Goal: Check status: Check status

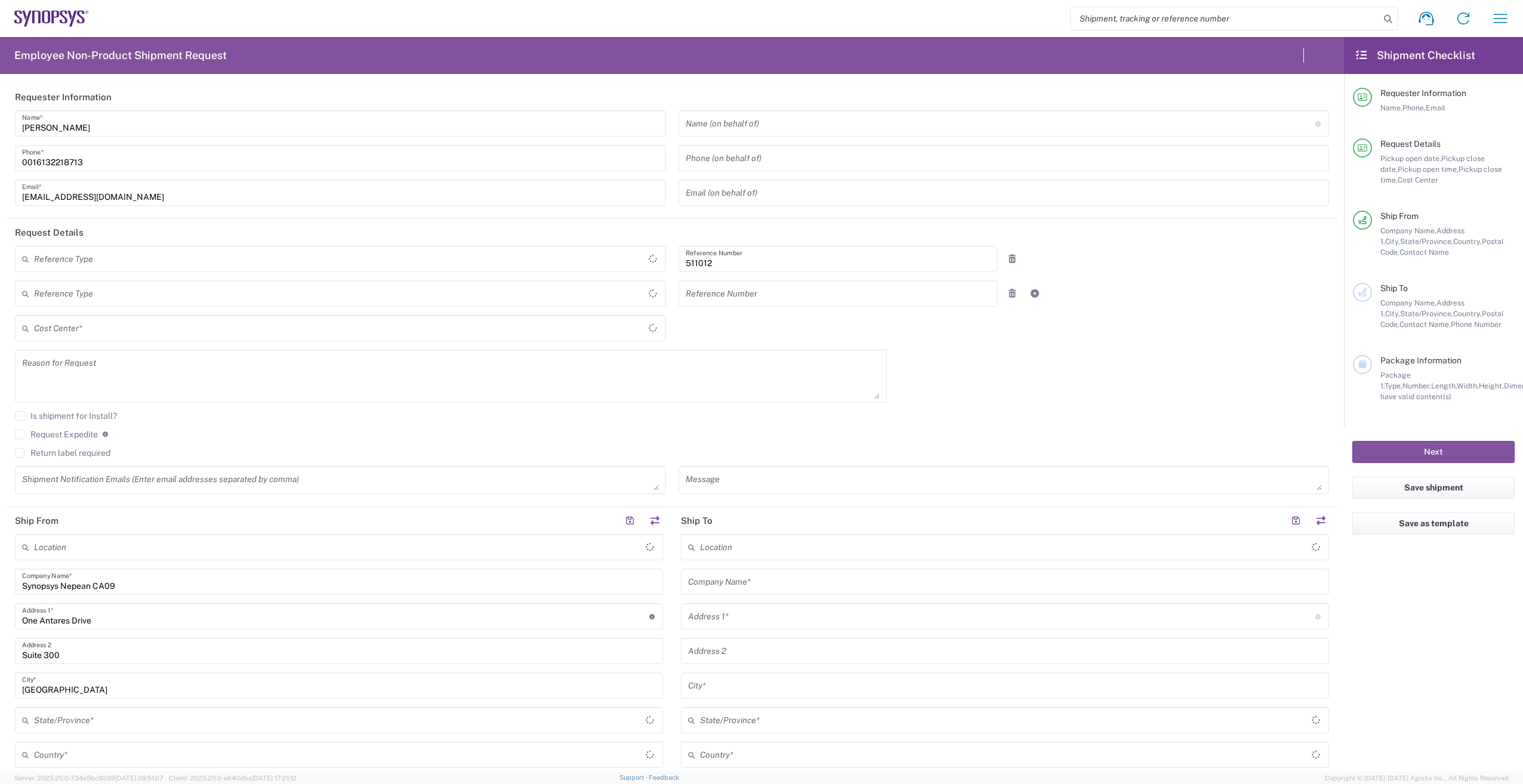
type input "Canada"
type input "Department"
type input "Delivered at Place"
type input "CA02, SG, Quality, R&D 511012"
type input "Ontario"
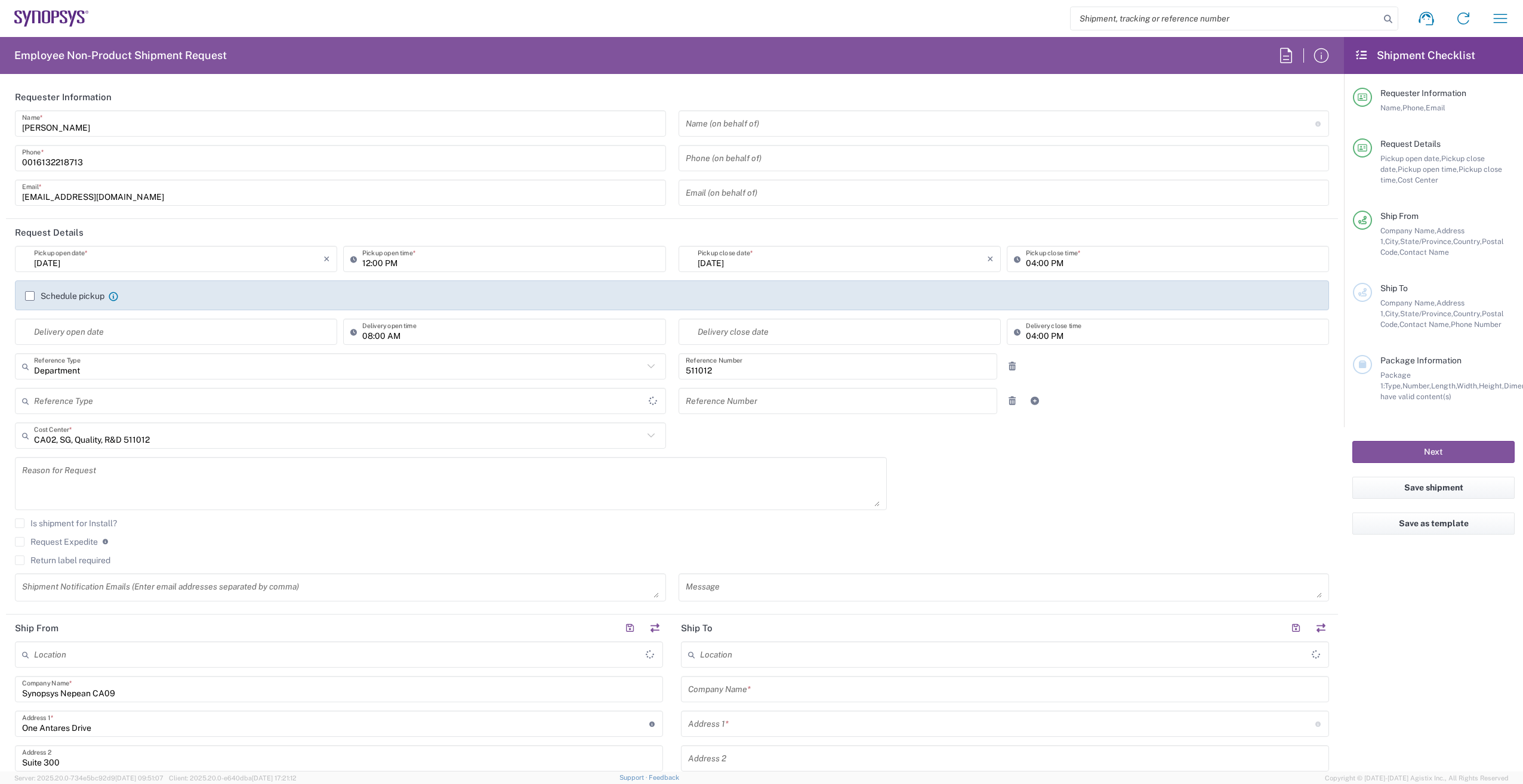
type input "Canada"
type input "Nepean CA09"
click at [1498, 15] on icon "button" at bounding box center [1500, 18] width 13 height 9
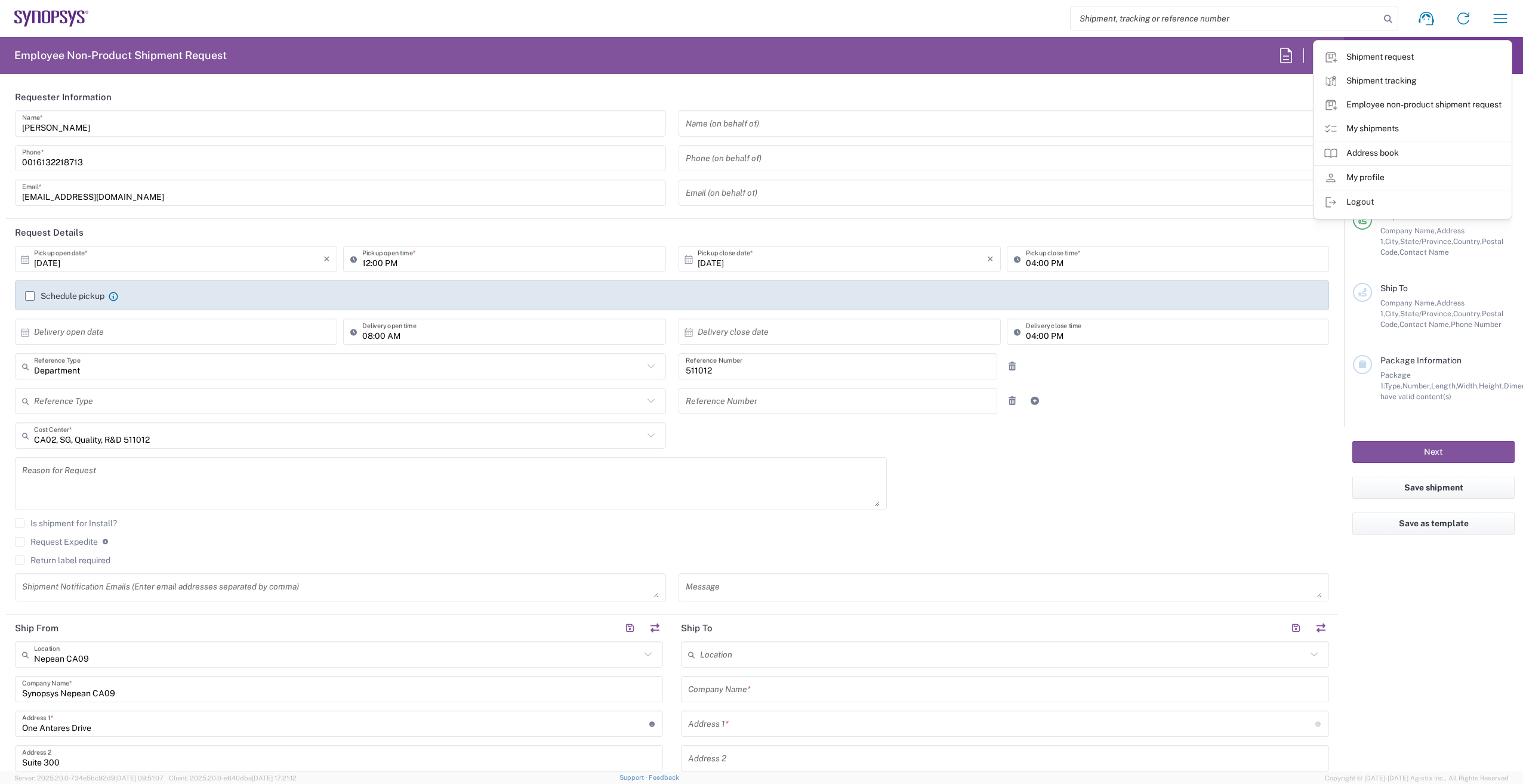
click at [1407, 122] on link "My shipments" at bounding box center [1412, 129] width 197 height 24
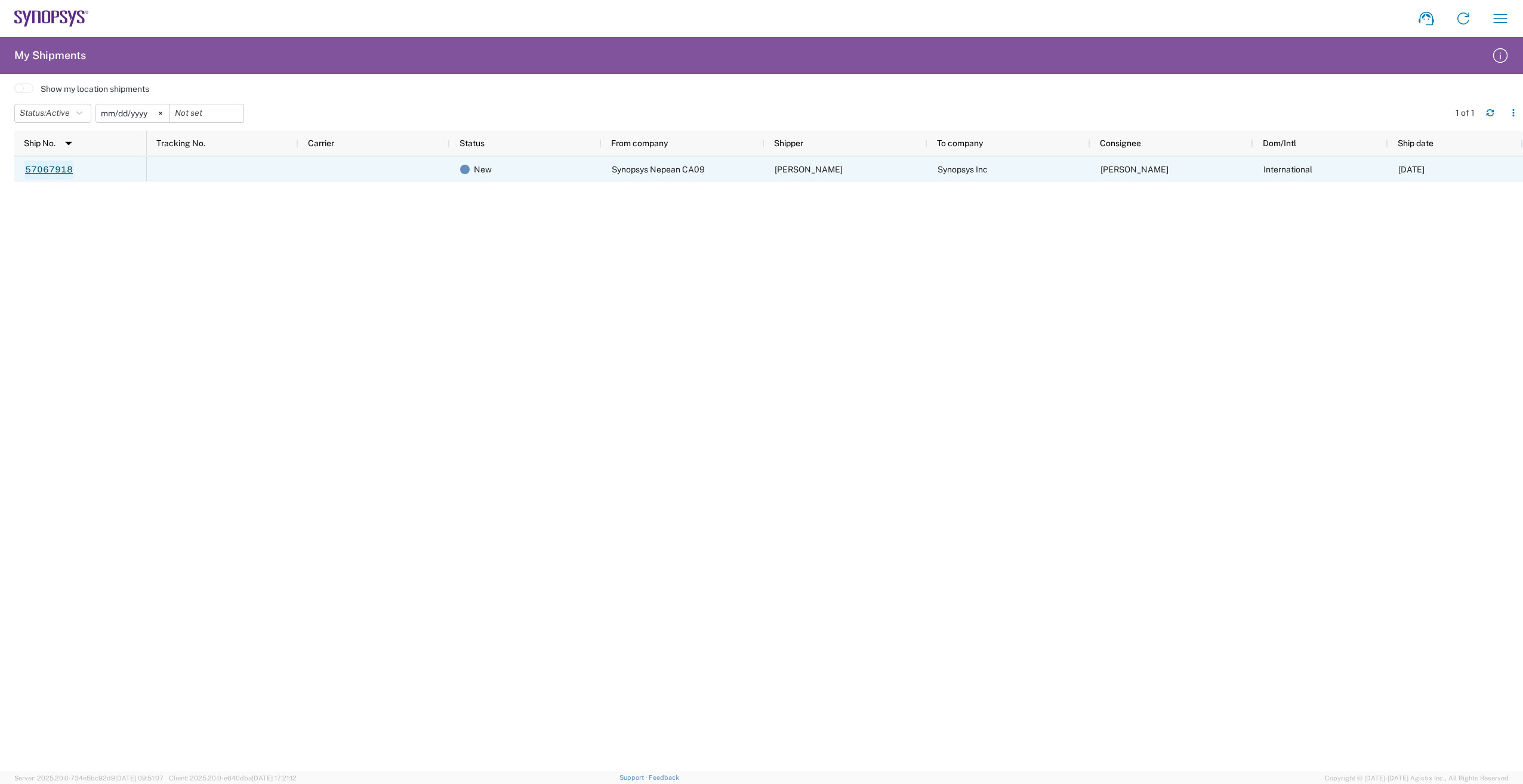
click at [54, 173] on link "57067918" at bounding box center [49, 170] width 49 height 19
click at [33, 166] on link "57067918" at bounding box center [49, 170] width 49 height 19
click at [477, 166] on span "New" at bounding box center [482, 169] width 18 height 25
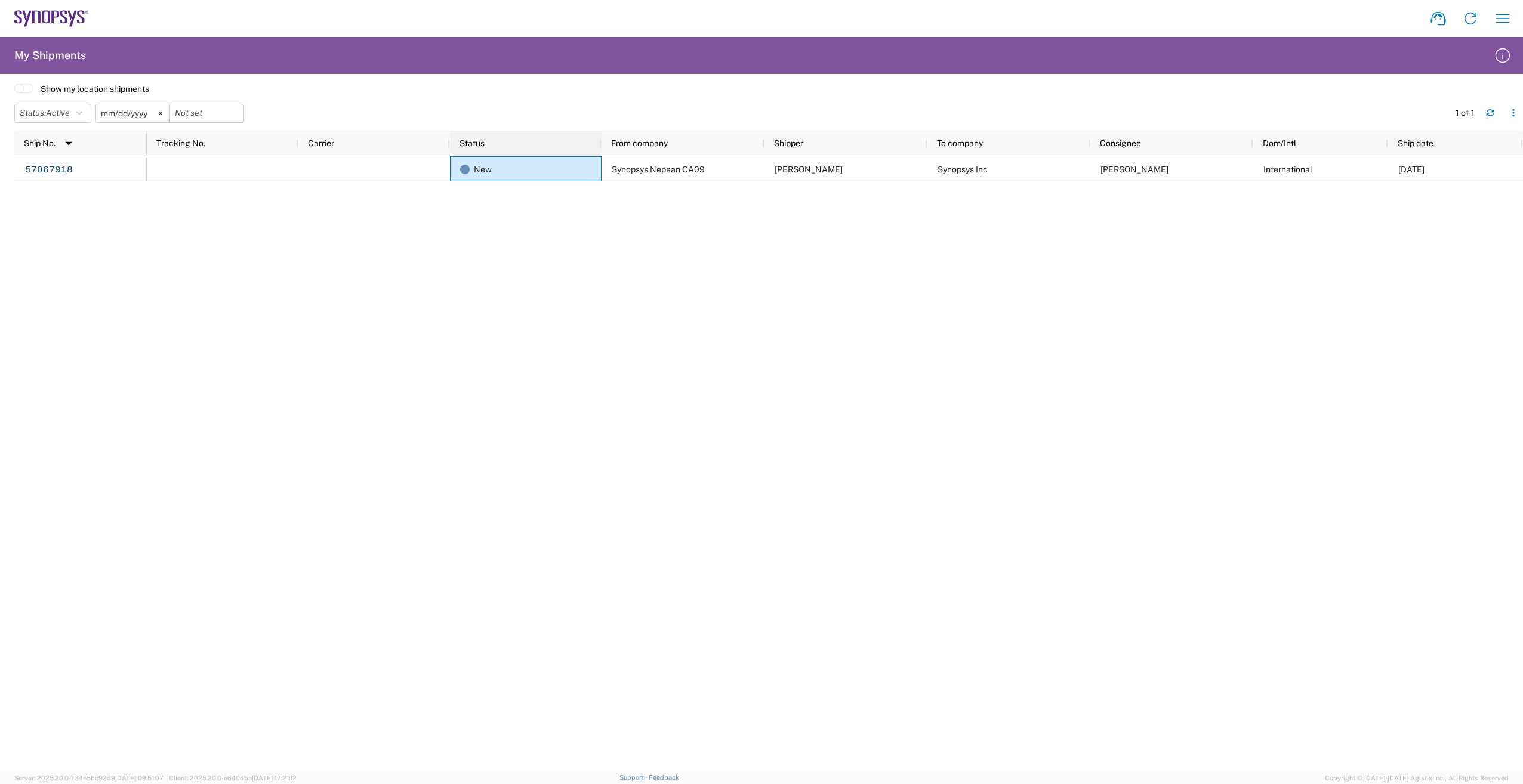
click at [484, 144] on span "Status" at bounding box center [472, 144] width 25 height 10
click at [732, 625] on div "New Synopsys Nepean CA09 Lori Stephenson Synopsys Inc Zoe Kouretas Internationa…" at bounding box center [835, 464] width 1376 height 615
drag, startPoint x: 514, startPoint y: 364, endPoint x: 426, endPoint y: 304, distance: 106.5
click at [513, 362] on div "New Synopsys Nepean CA09 Lori Stephenson Synopsys Inc Zoe Kouretas Internationa…" at bounding box center [835, 464] width 1376 height 615
